Goal: Information Seeking & Learning: Check status

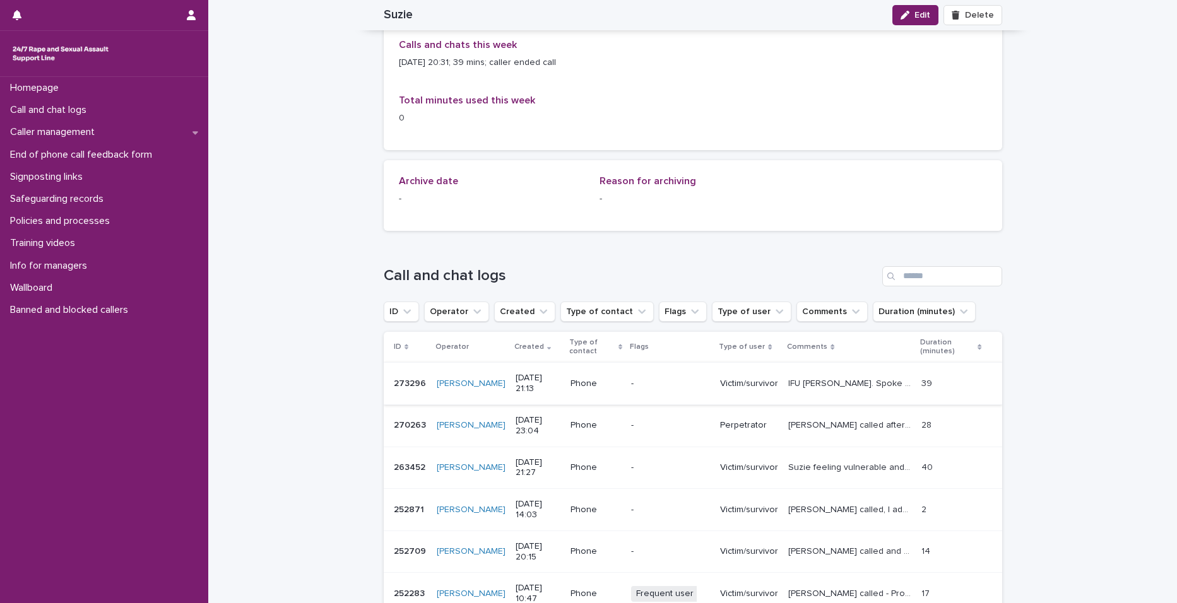
scroll to position [947, 0]
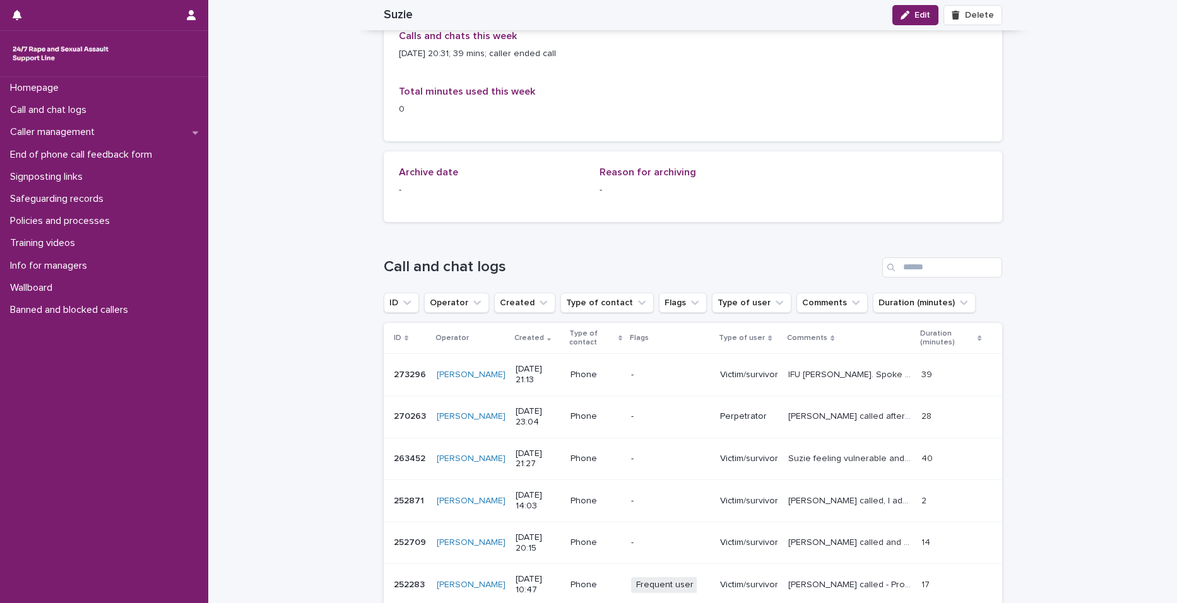
click at [749, 419] on p "Perpetrator" at bounding box center [749, 416] width 58 height 11
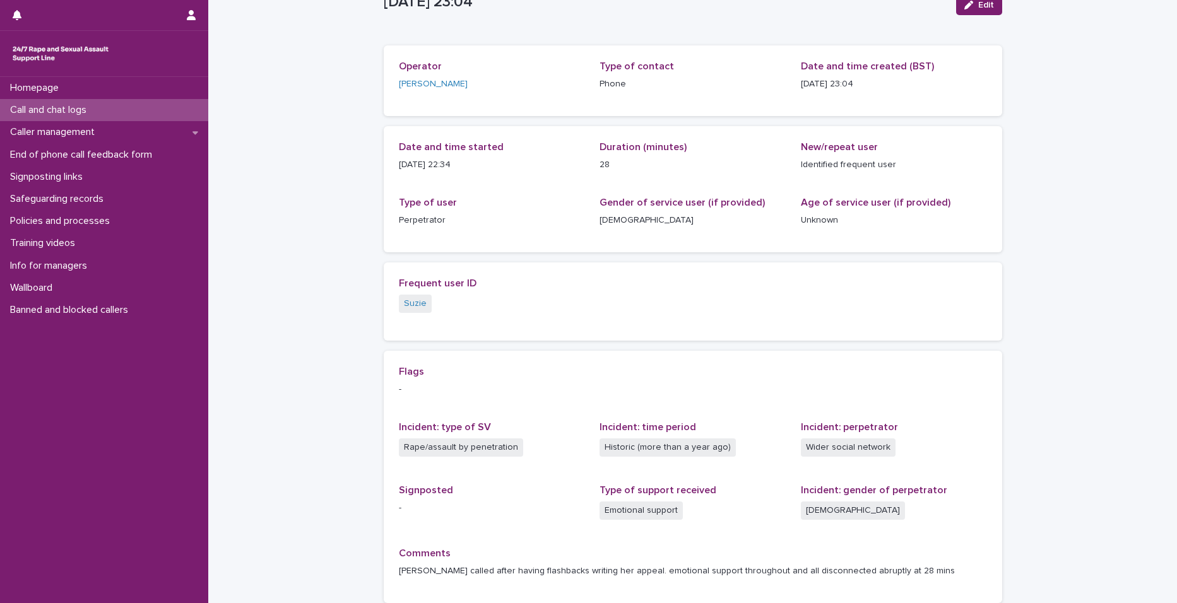
scroll to position [155, 0]
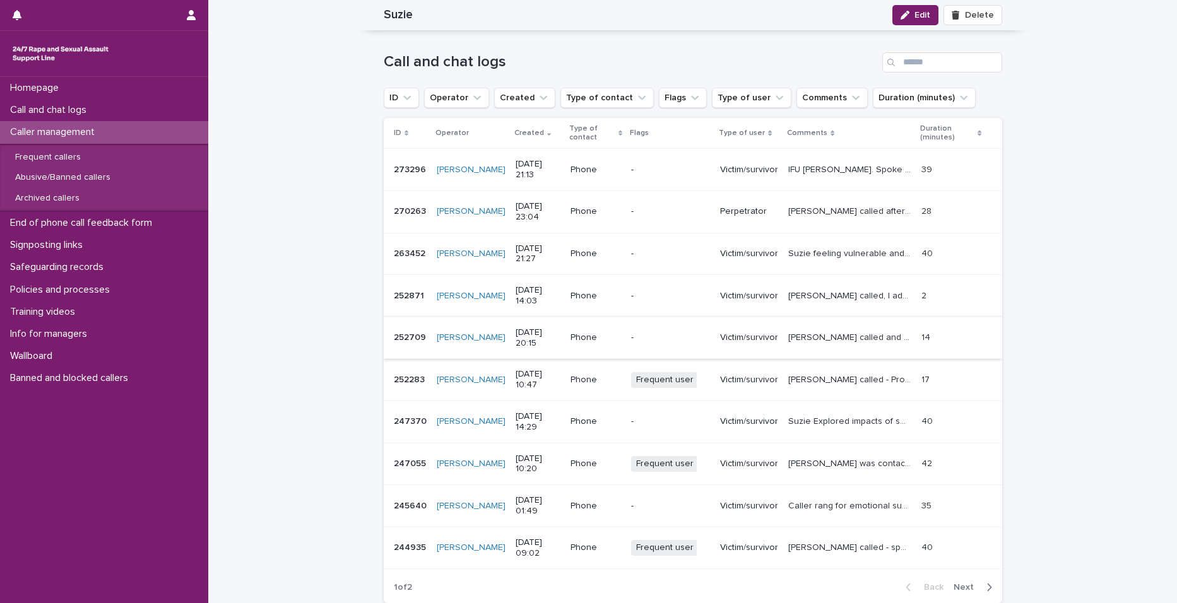
scroll to position [1133, 0]
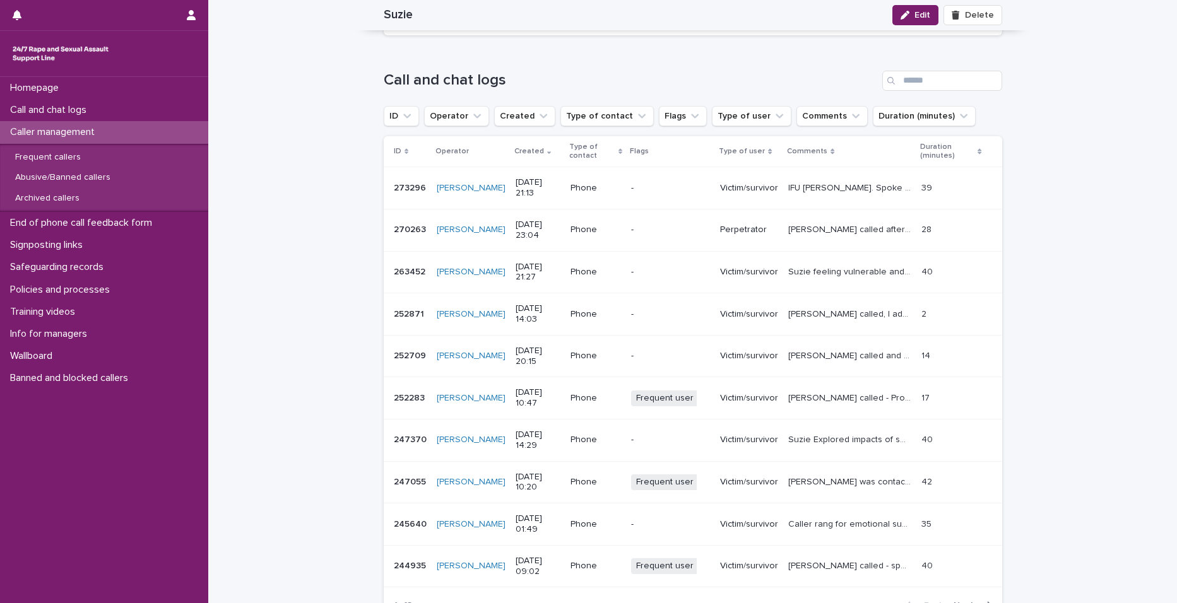
click at [808, 184] on p "IFU Suzie. Spoke about her current living situation + previous abuse. Provided …" at bounding box center [850, 186] width 125 height 13
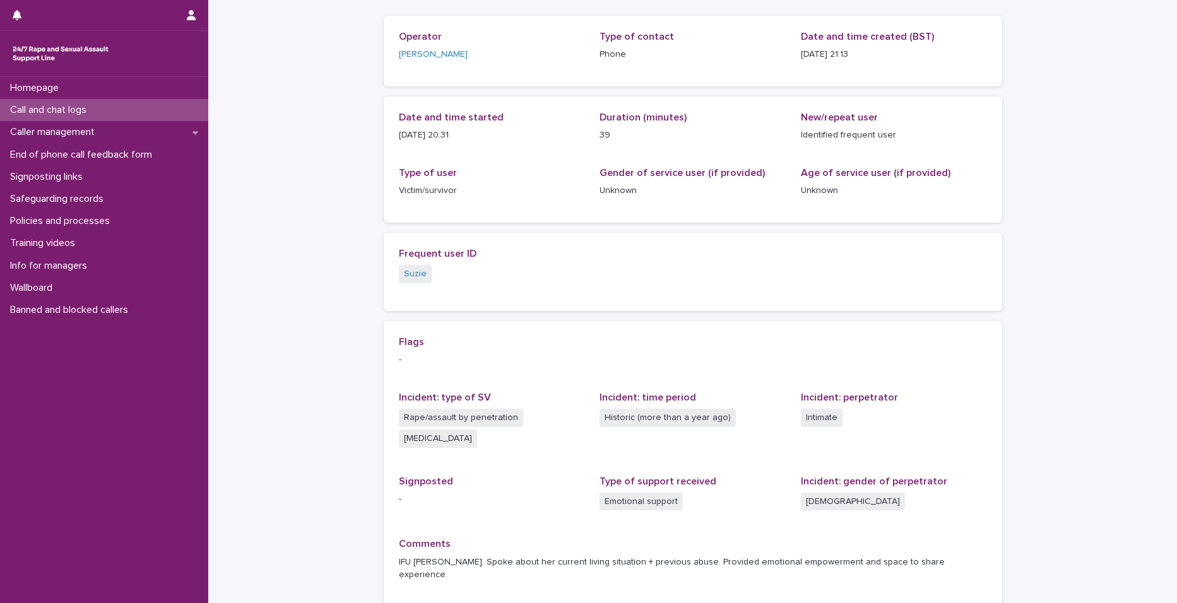
scroll to position [176, 0]
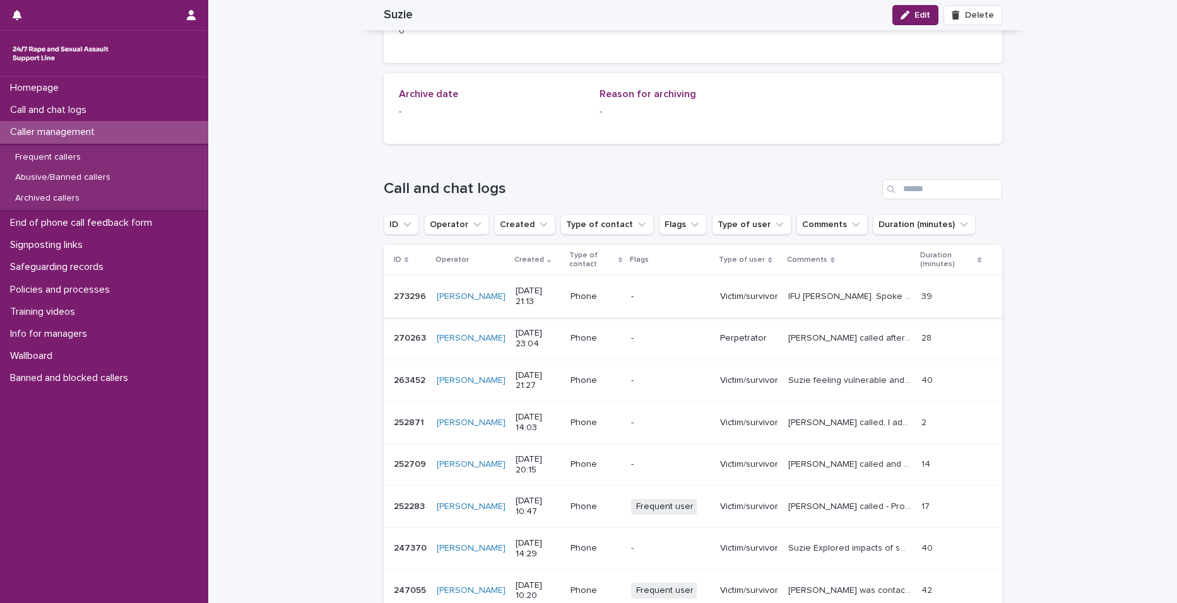
scroll to position [1199, 0]
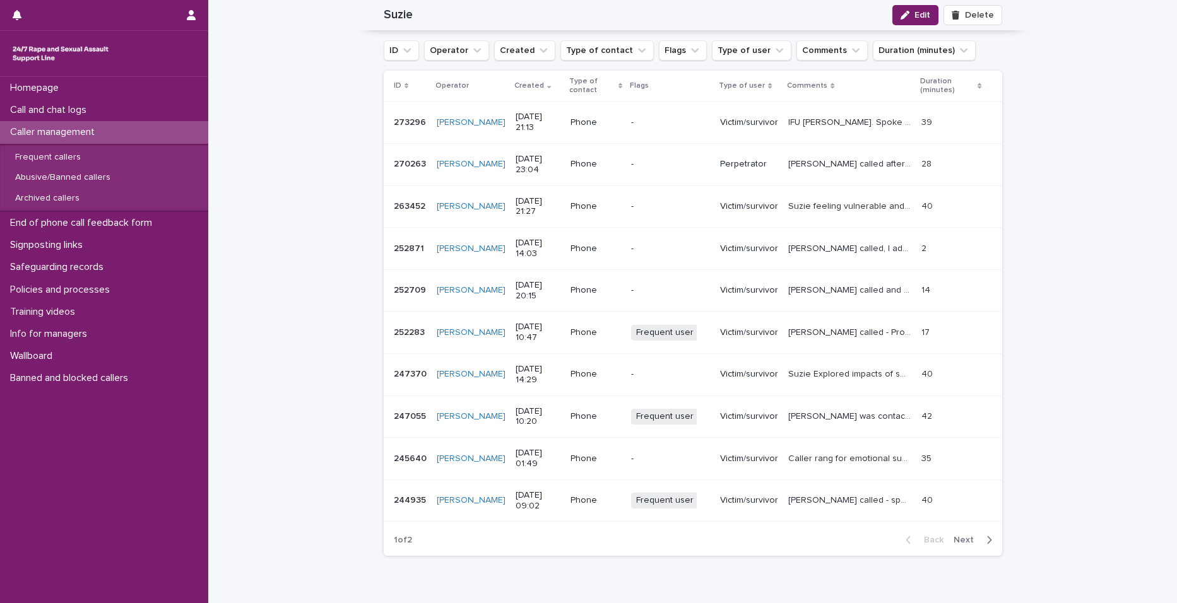
click at [803, 283] on p "Suzie called and talked about her mother and father and the sexual trauma she h…" at bounding box center [850, 289] width 125 height 13
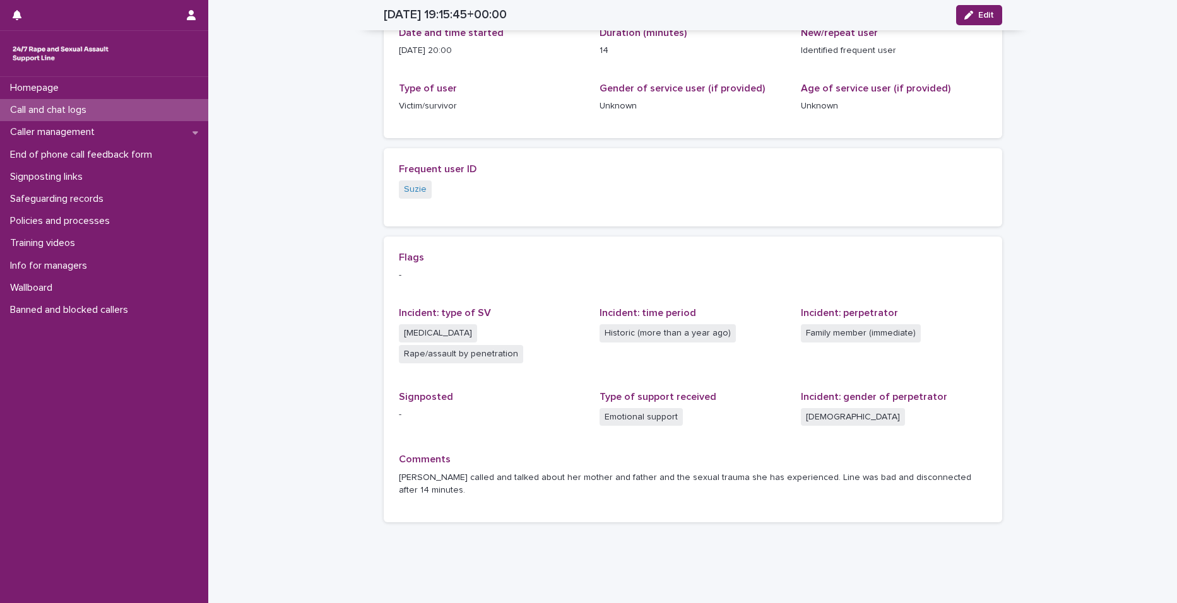
scroll to position [176, 0]
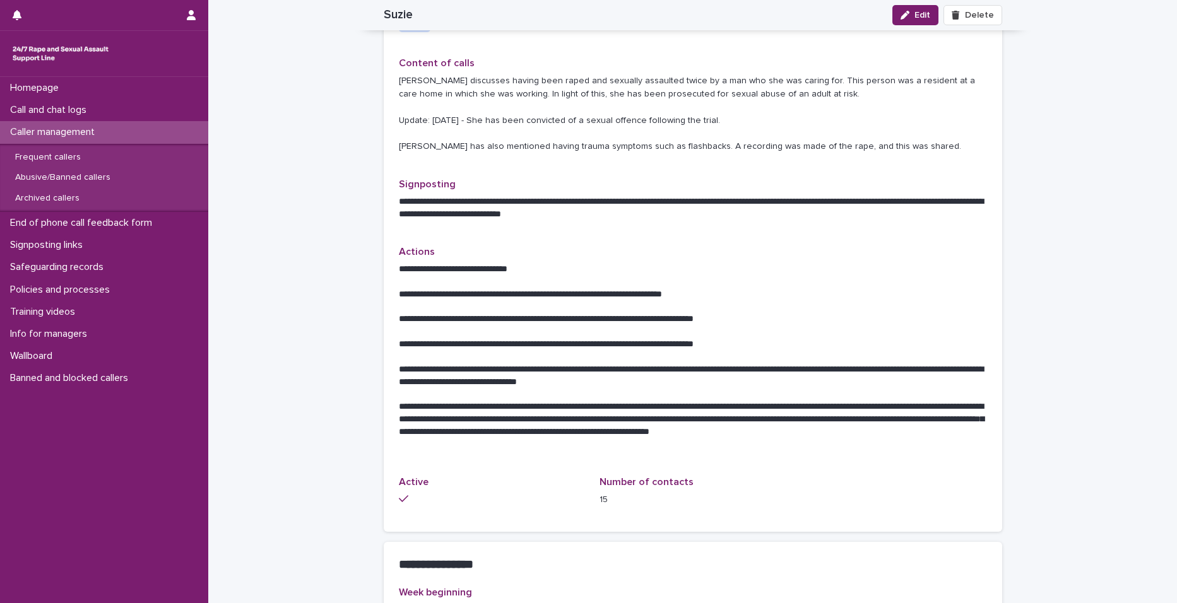
scroll to position [334, 0]
